Goal: Task Accomplishment & Management: Manage account settings

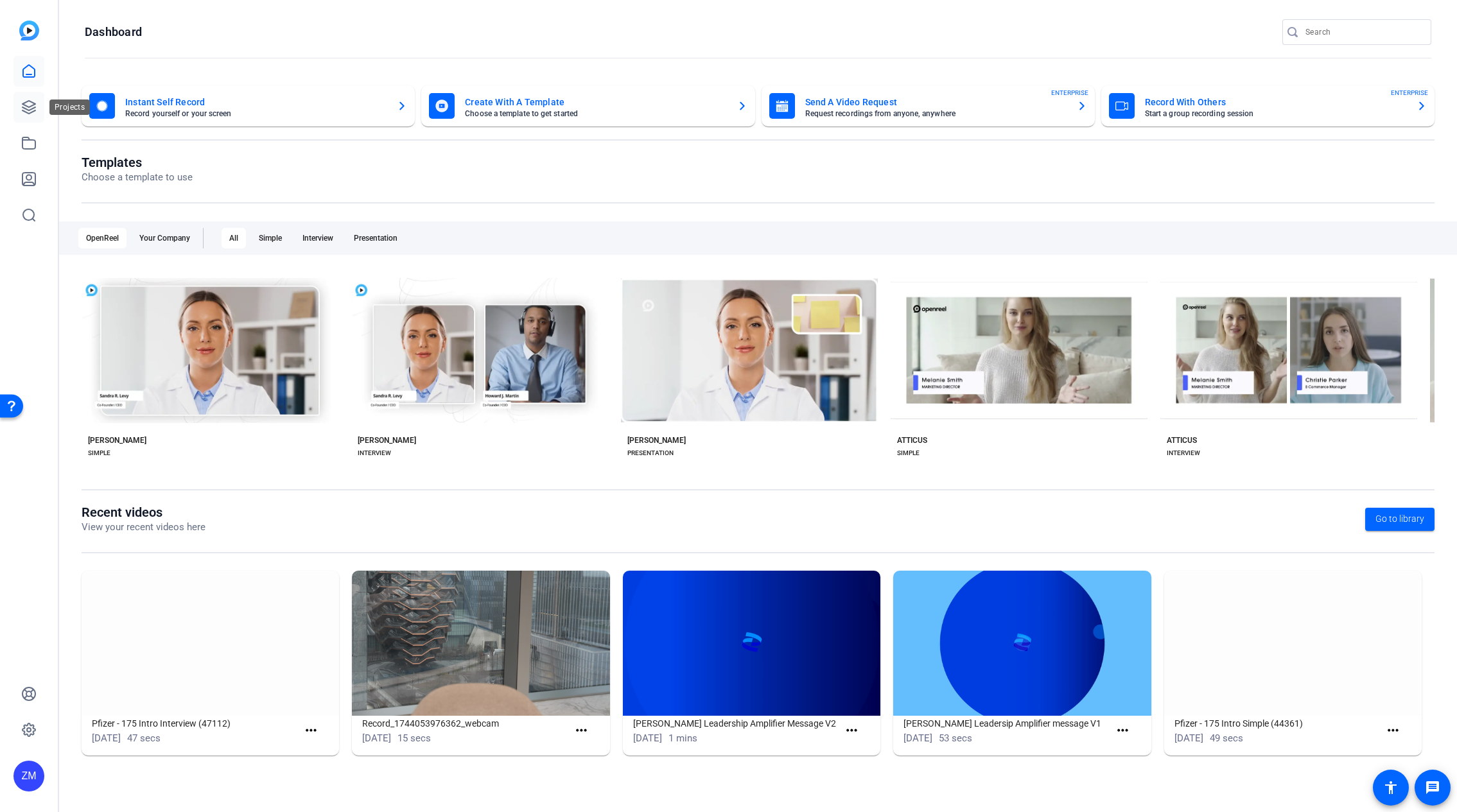
click at [26, 107] on icon at bounding box center [28, 106] width 15 height 15
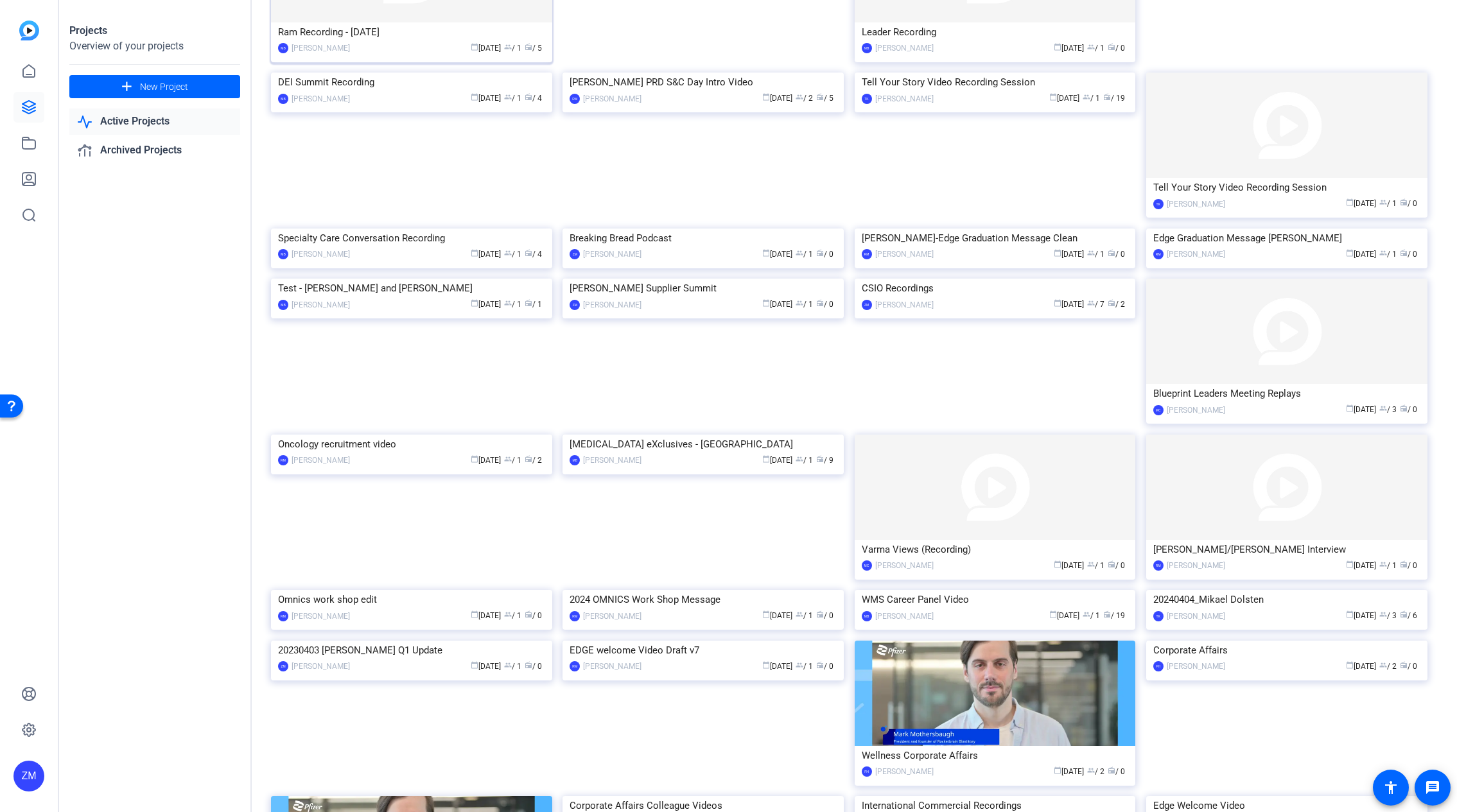
scroll to position [449, 0]
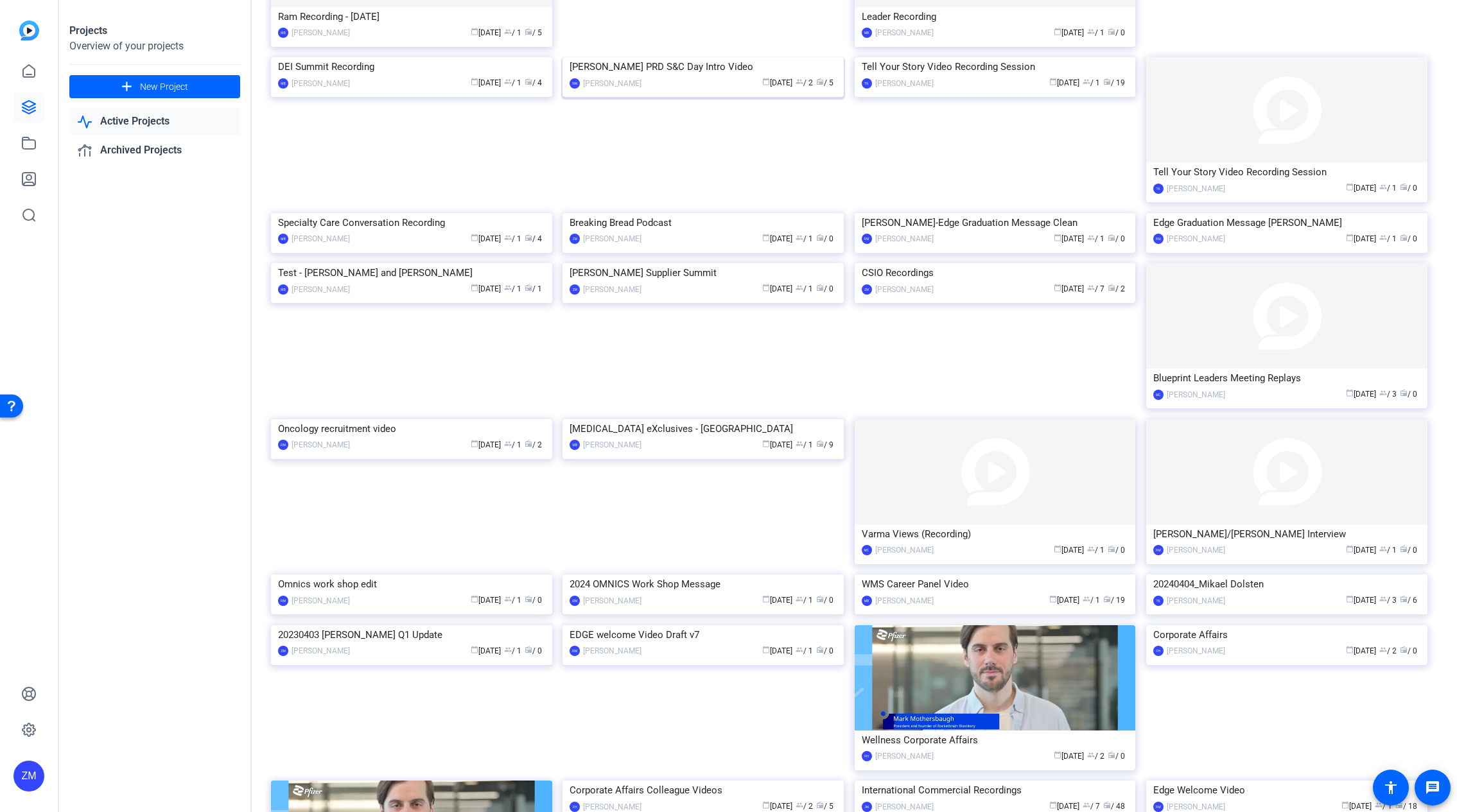
click at [728, 57] on img at bounding box center [702, 57] width 281 height 0
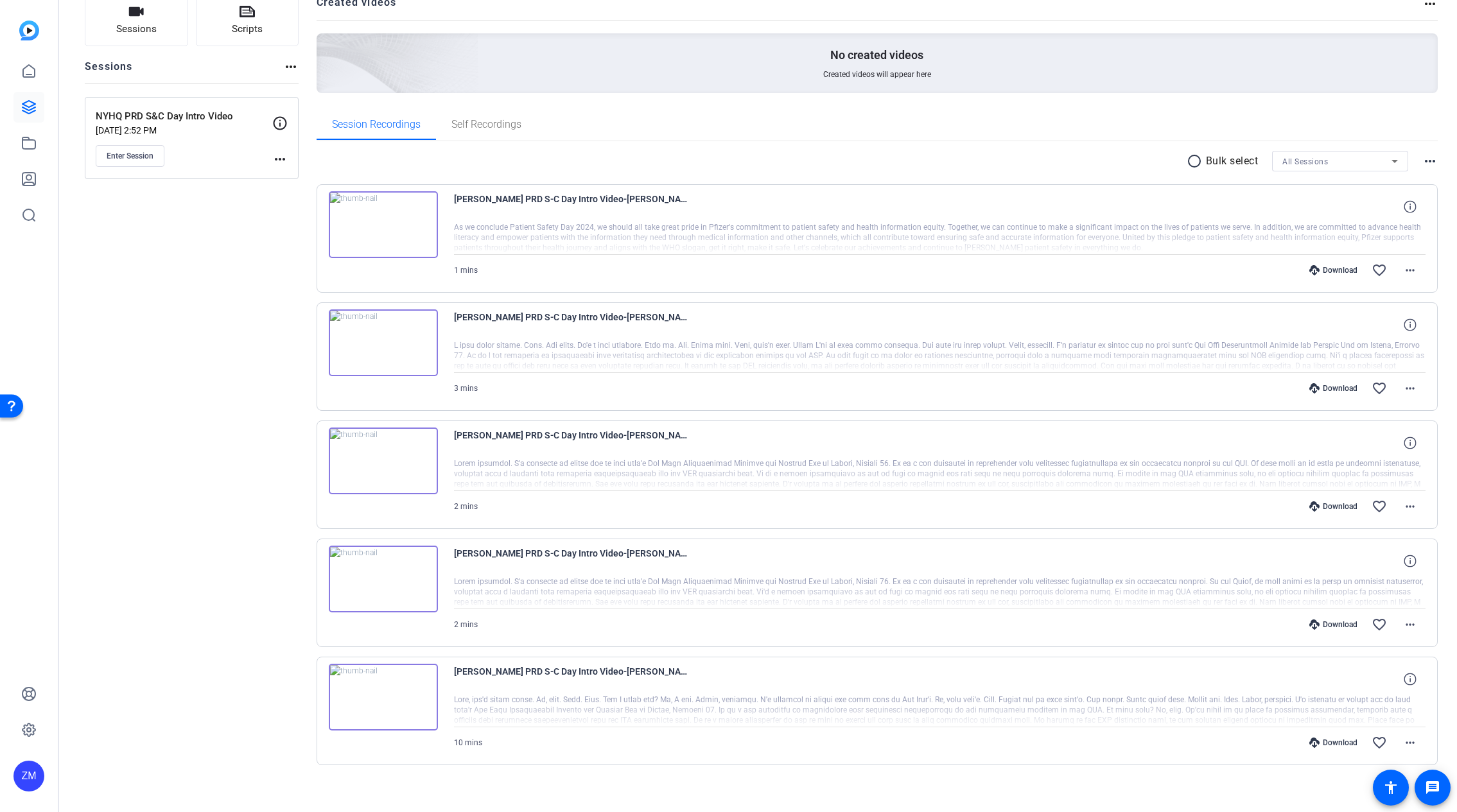
scroll to position [108, 0]
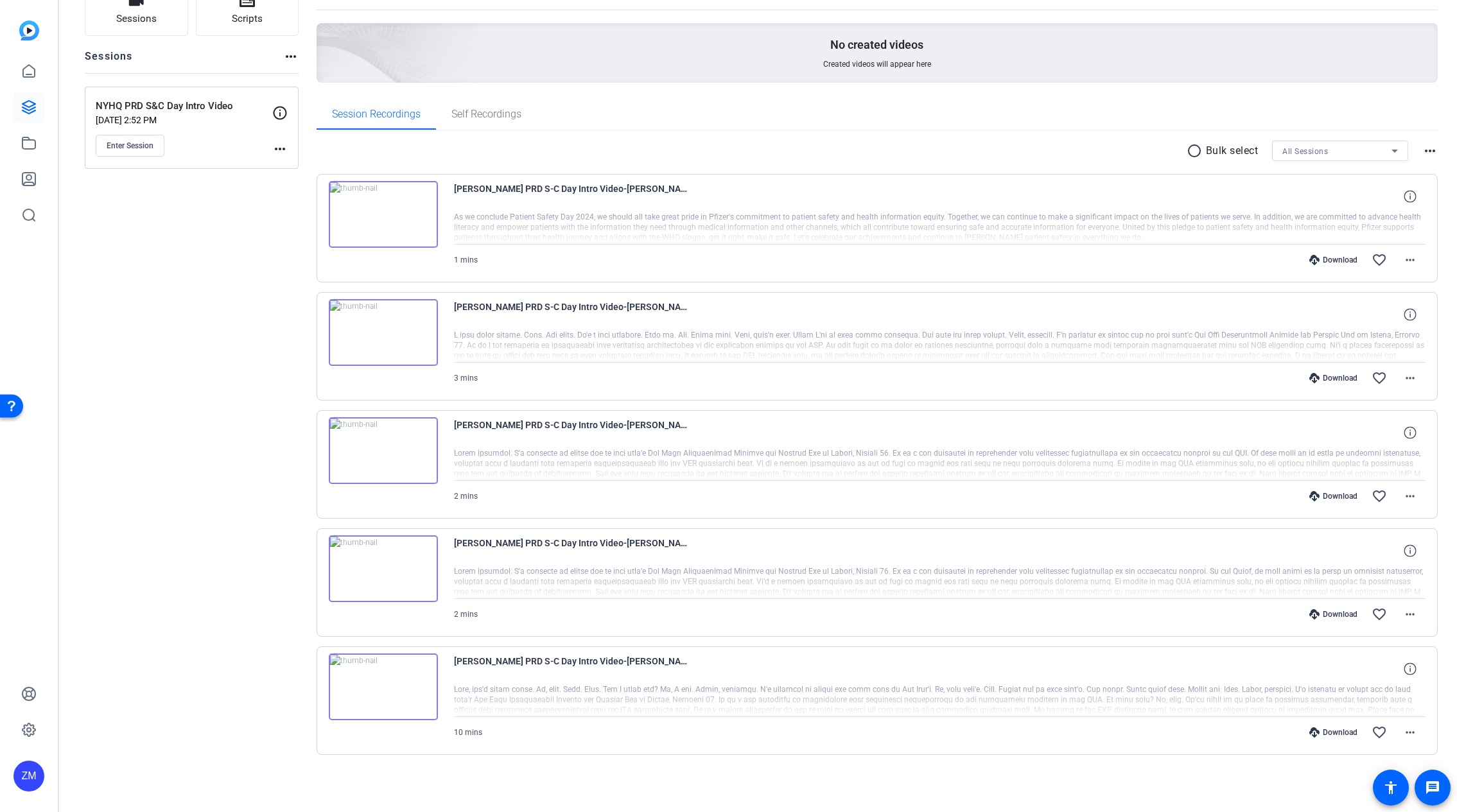
click at [1187, 151] on mat-icon "radio_button_unchecked" at bounding box center [1196, 150] width 19 height 15
click at [1236, 150] on icon at bounding box center [1239, 151] width 6 height 16
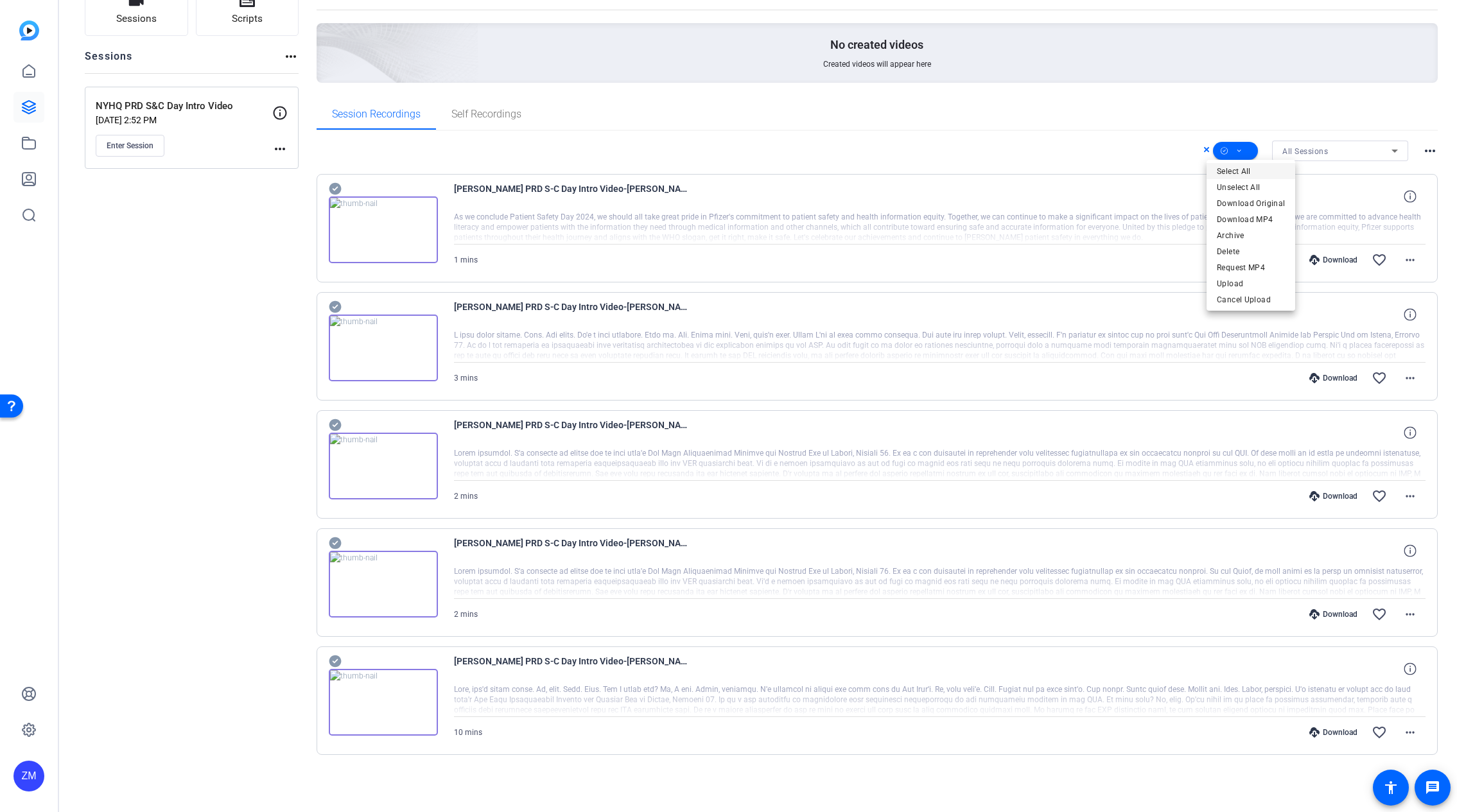
click at [1232, 169] on span "Select All" at bounding box center [1251, 171] width 68 height 15
click at [1261, 215] on span "Download MP4" at bounding box center [1251, 219] width 68 height 15
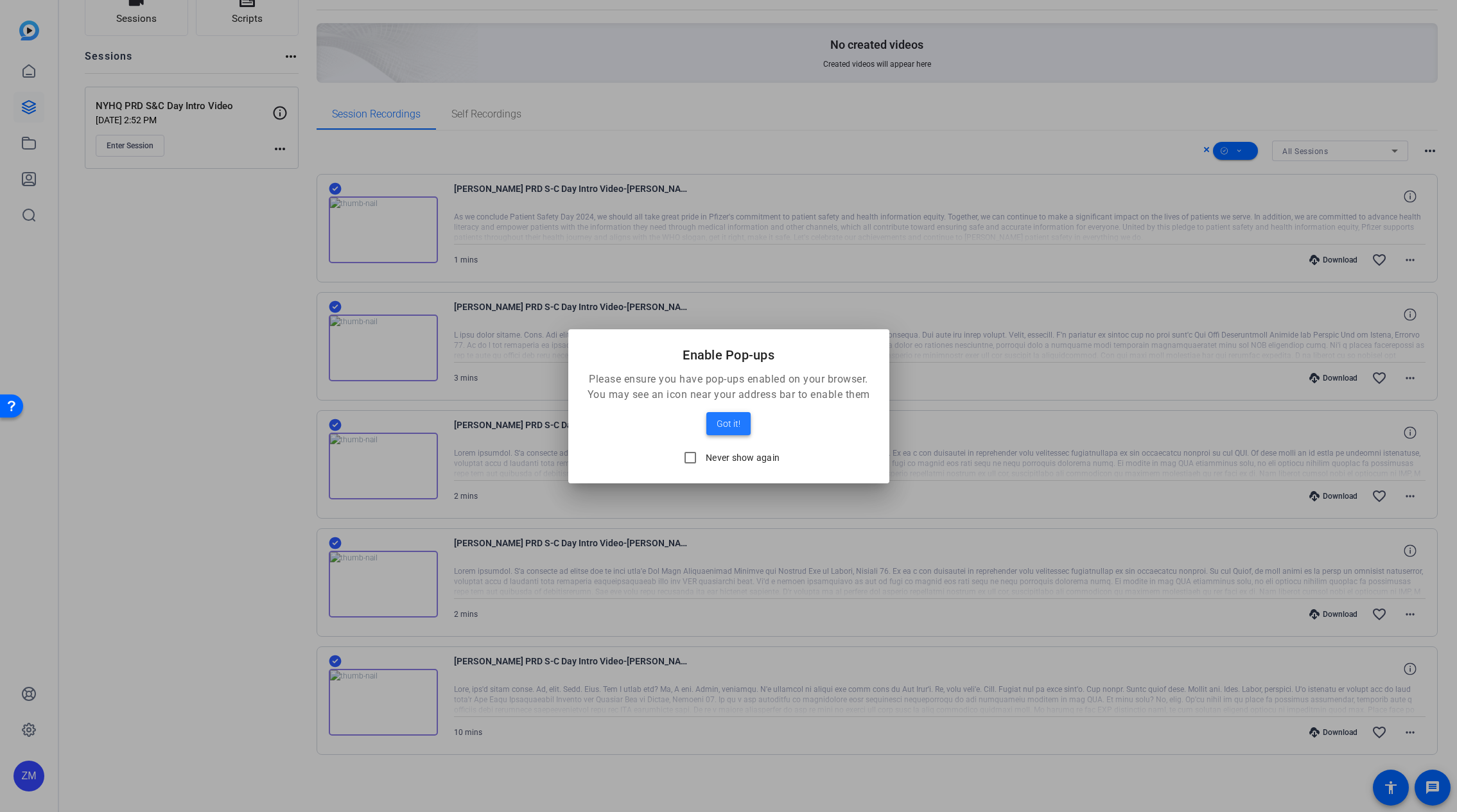
click at [719, 424] on span "Got it!" at bounding box center [728, 423] width 24 height 15
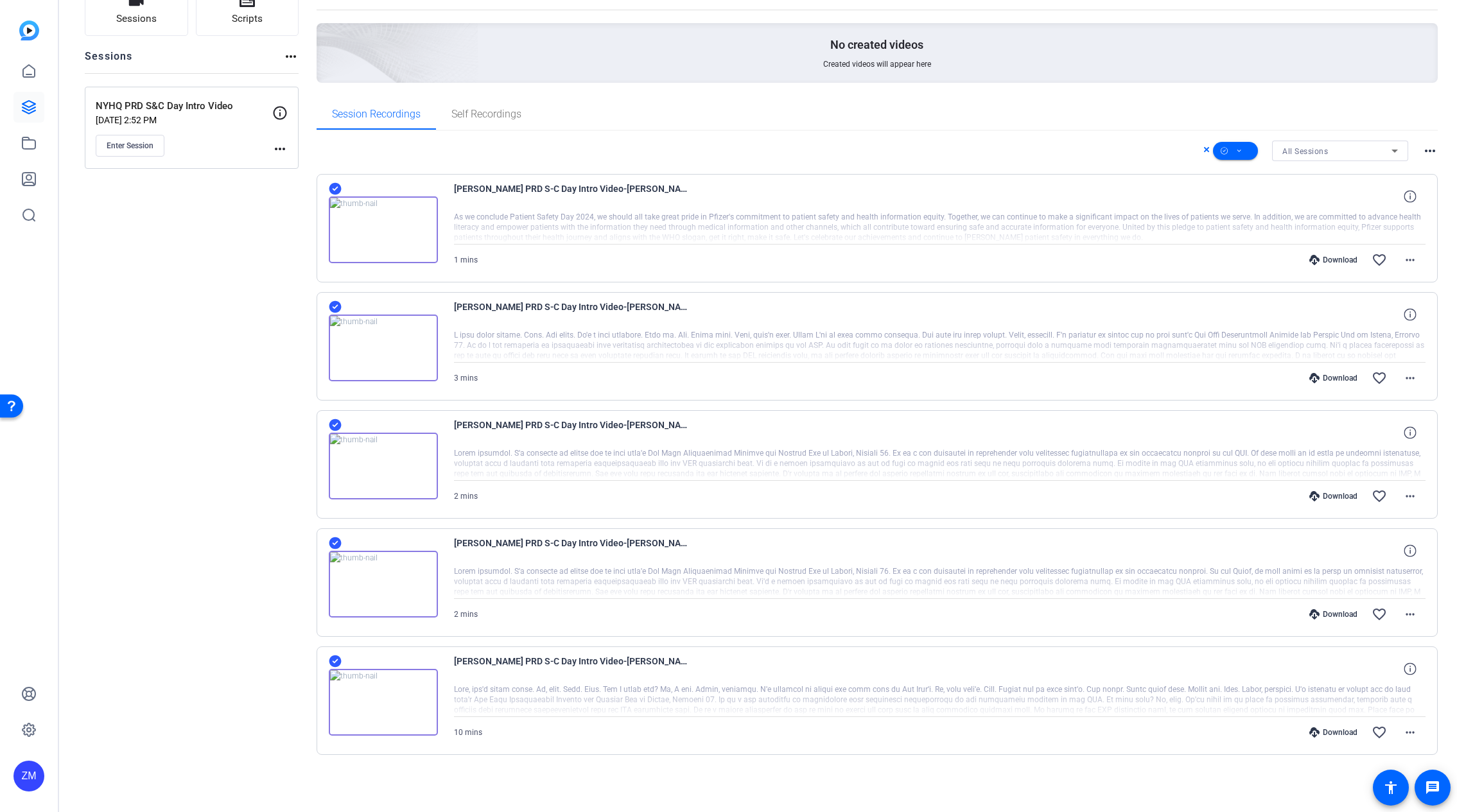
click at [163, 657] on div "Sessions Scripts Sessions more_horiz NYHQ PRD S&C Day Intro Video [DATE] 2:52 P…" at bounding box center [191, 390] width 214 height 811
click at [1229, 148] on span at bounding box center [1234, 151] width 45 height 31
click at [1223, 247] on span "Delete" at bounding box center [1251, 251] width 68 height 15
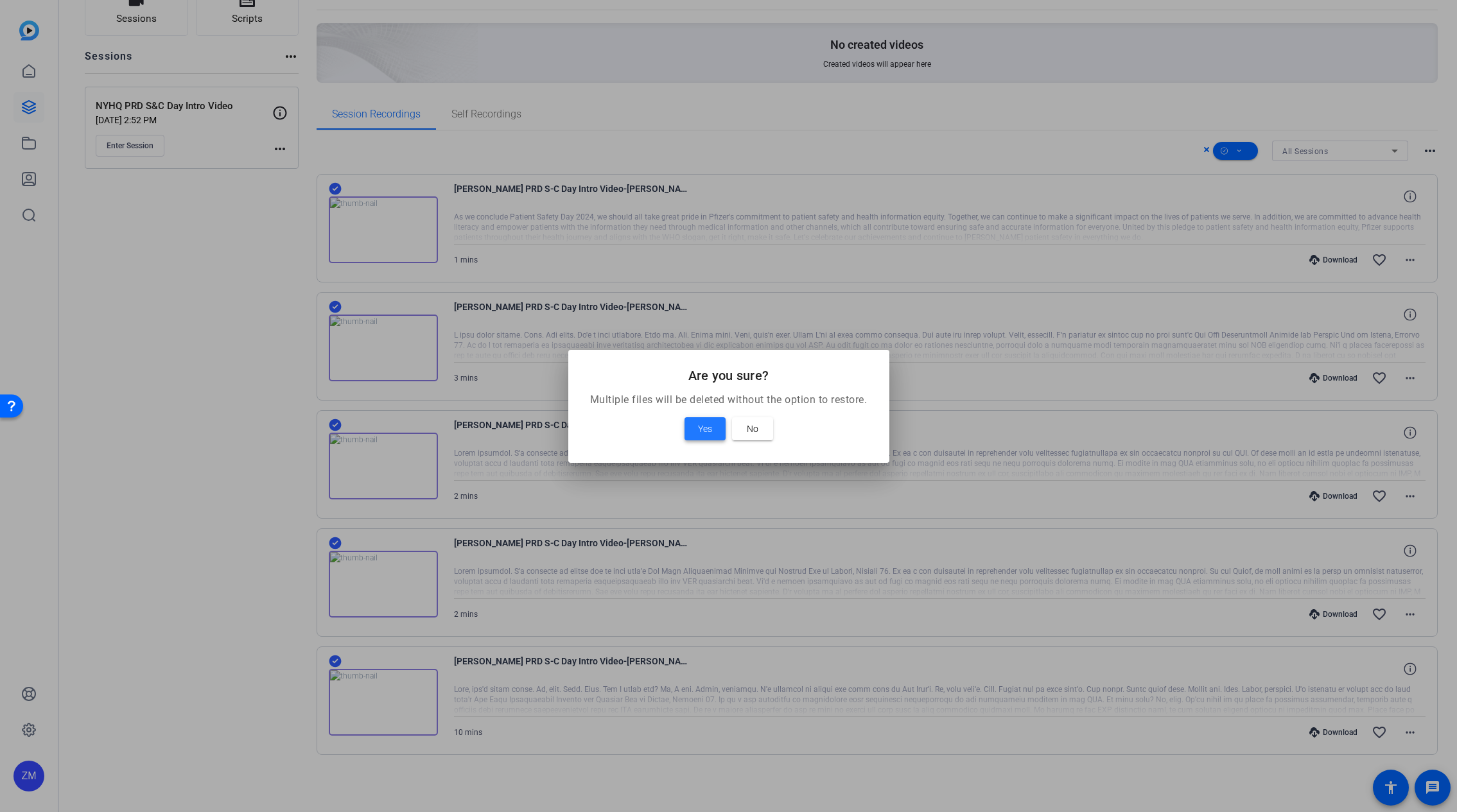
click at [702, 424] on span "Yes" at bounding box center [705, 428] width 15 height 15
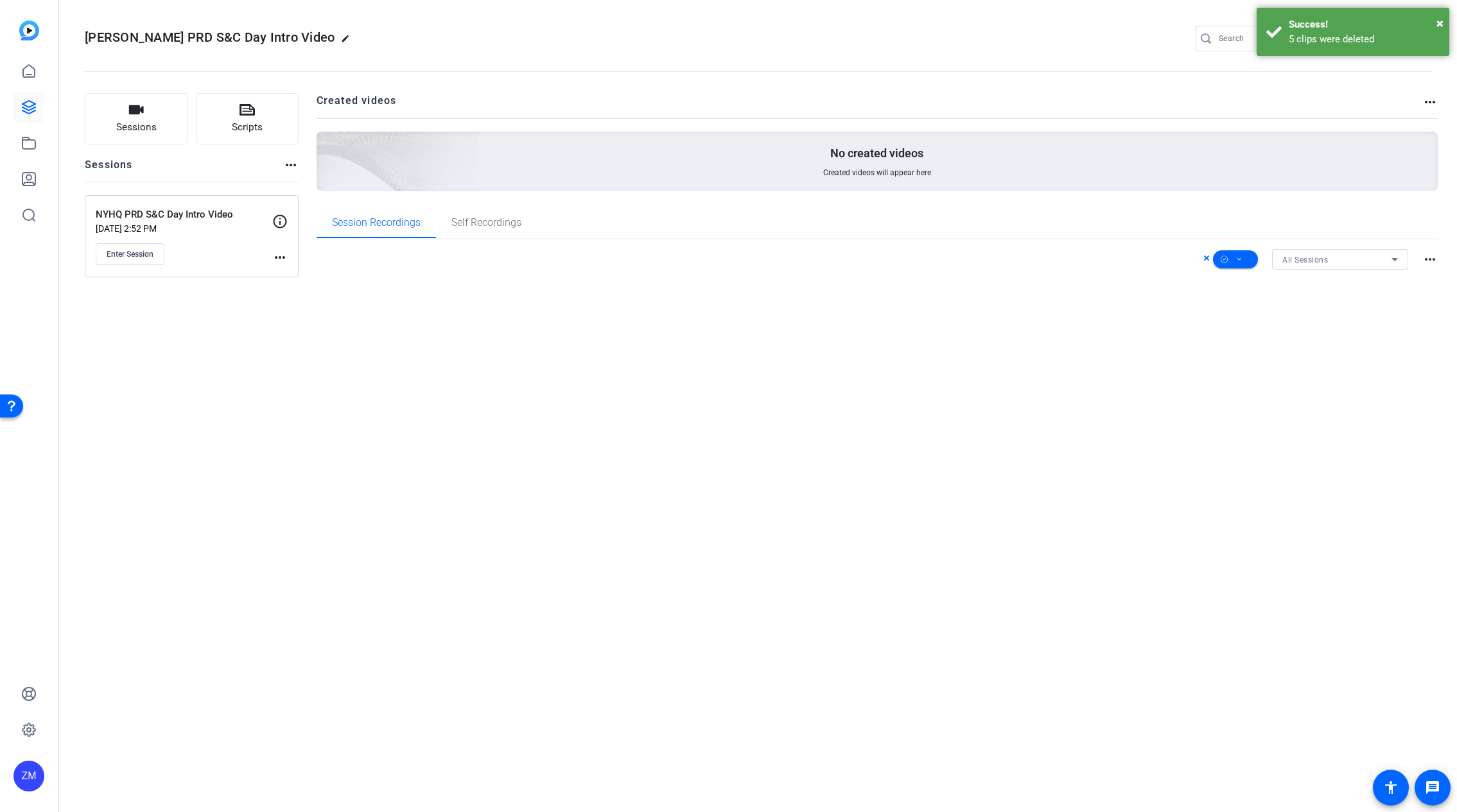
scroll to position [0, 0]
click at [517, 215] on span "Self Recordings" at bounding box center [486, 223] width 70 height 31
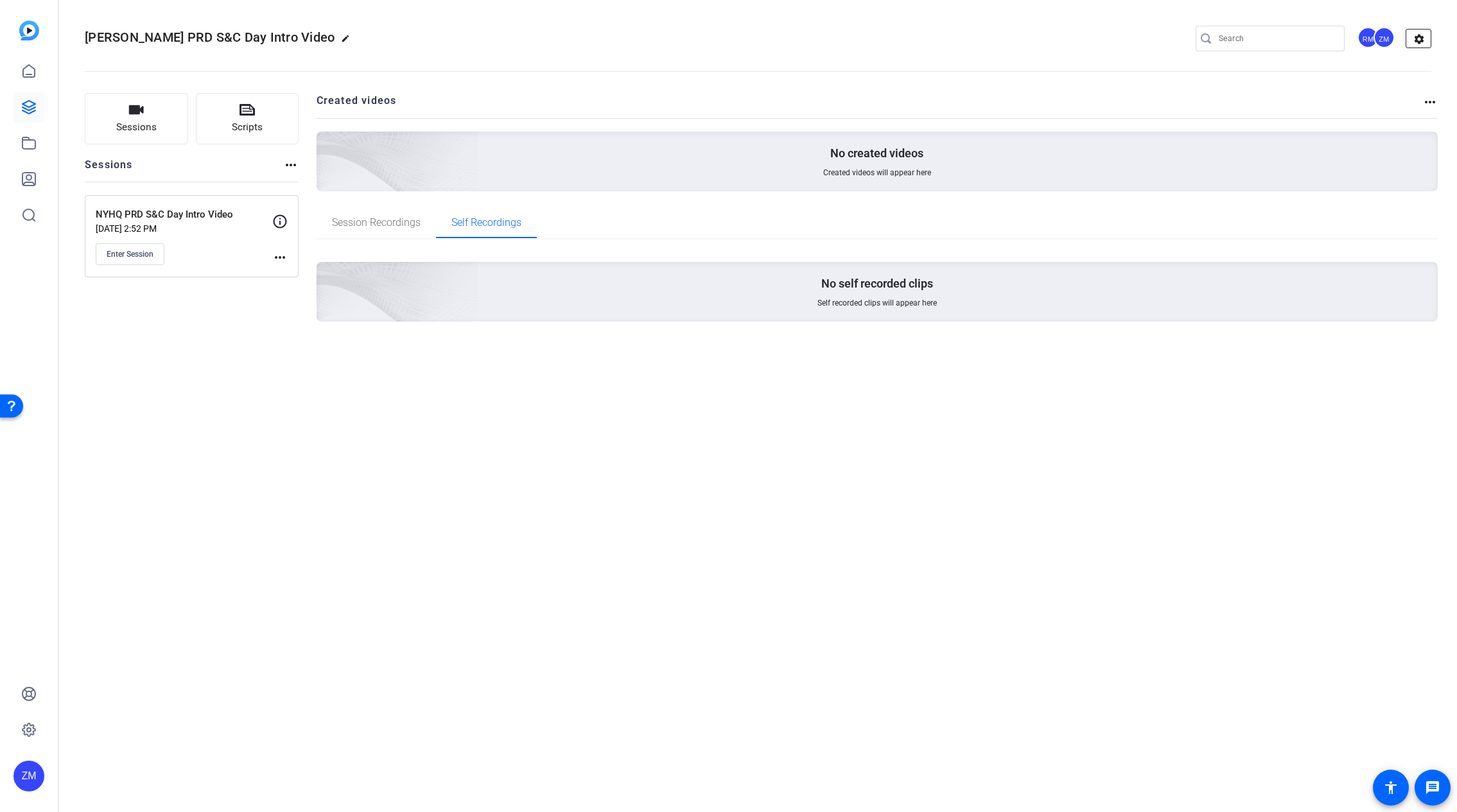
click at [1420, 40] on mat-icon "settings" at bounding box center [1419, 38] width 25 height 19
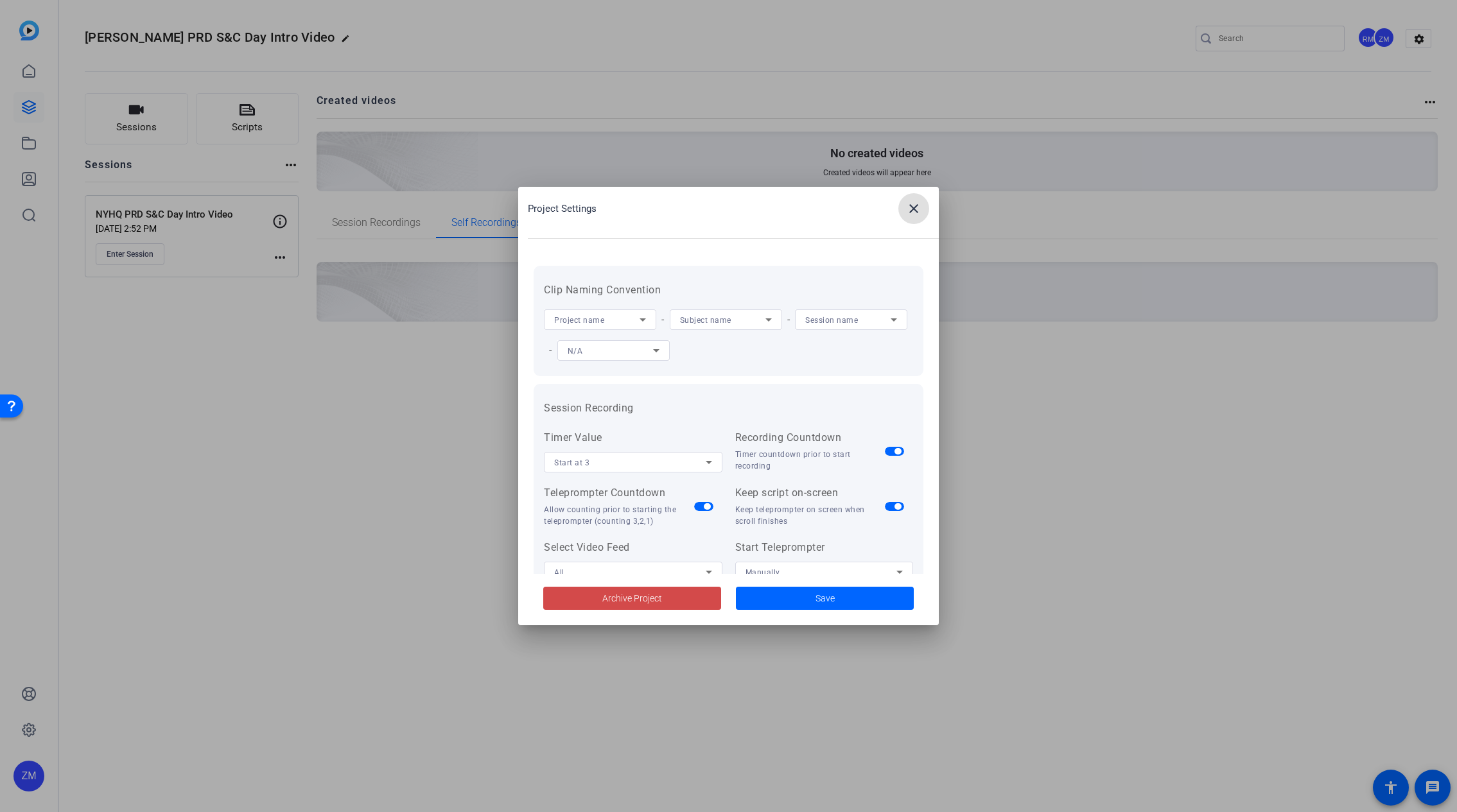
click at [633, 600] on span "Archive Project" at bounding box center [632, 598] width 60 height 14
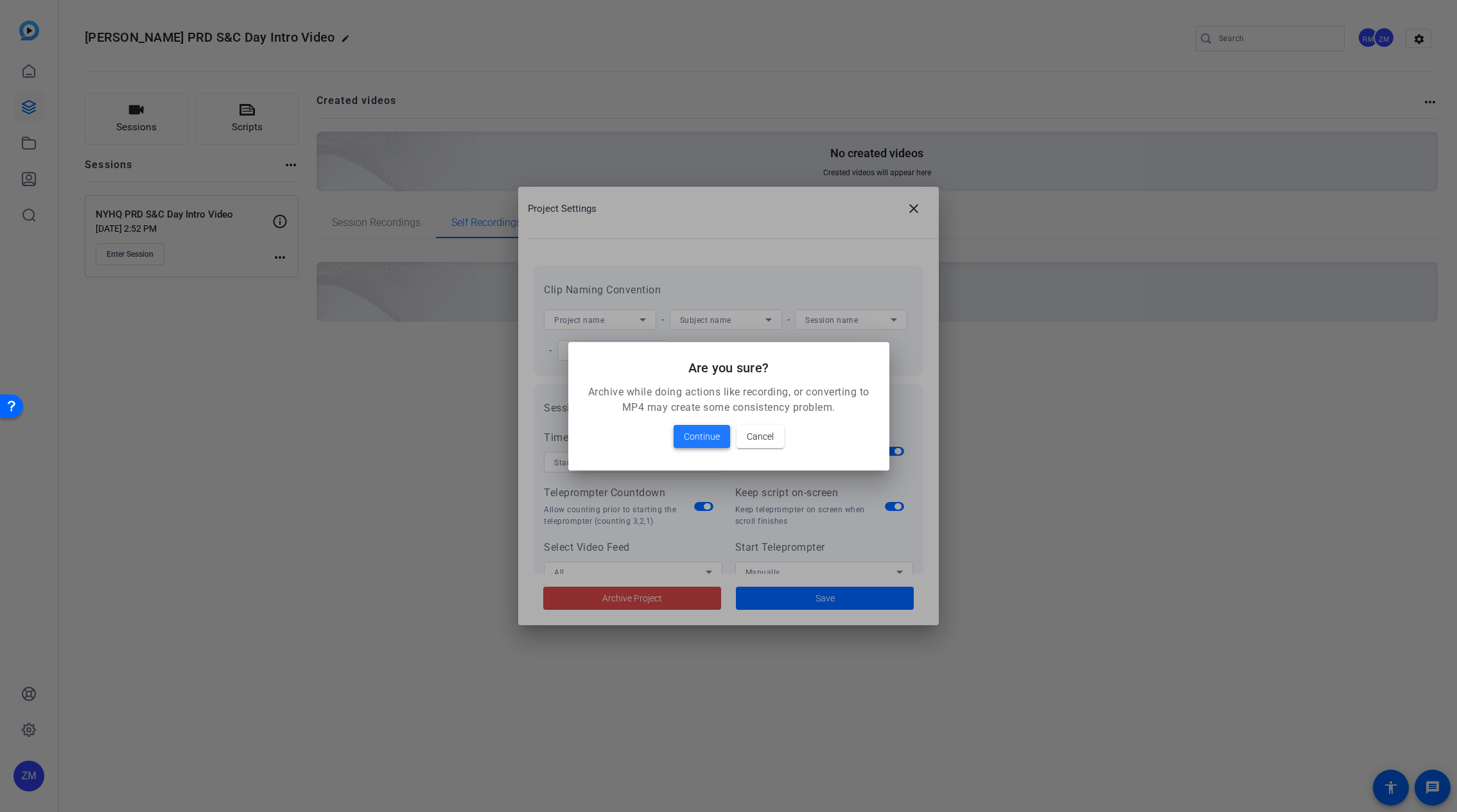
click at [689, 435] on span "Continue" at bounding box center [702, 436] width 36 height 15
